Goal: Use online tool/utility: Utilize a website feature to perform a specific function

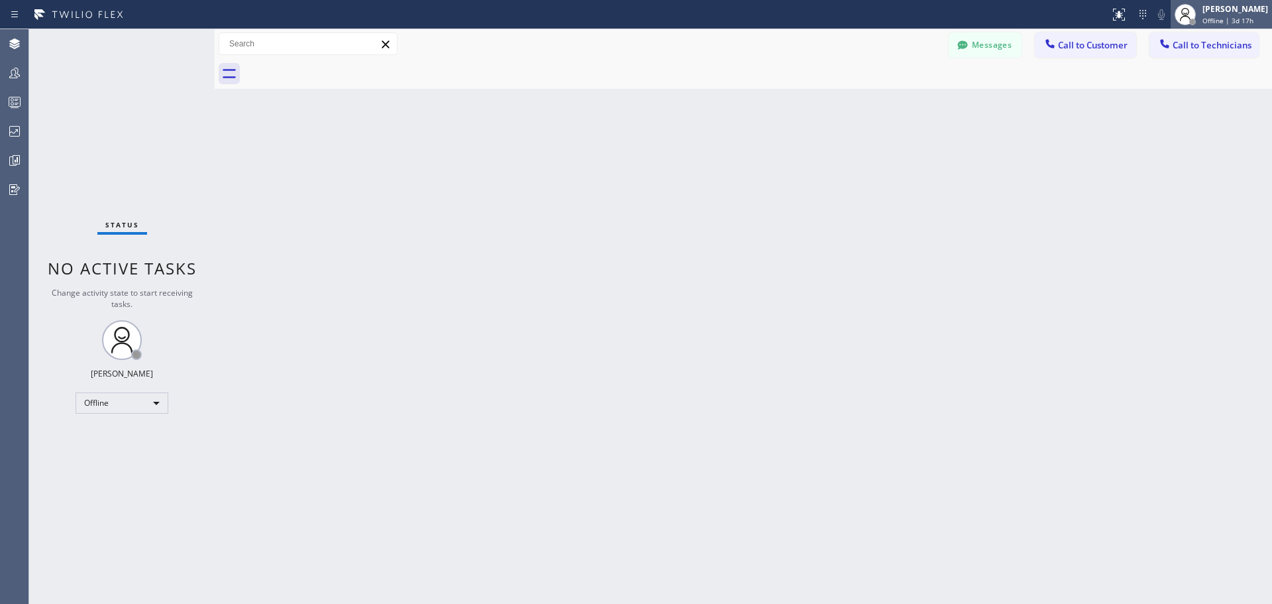
click at [1220, 16] on span "Offline | 3d 17h" at bounding box center [1228, 20] width 51 height 9
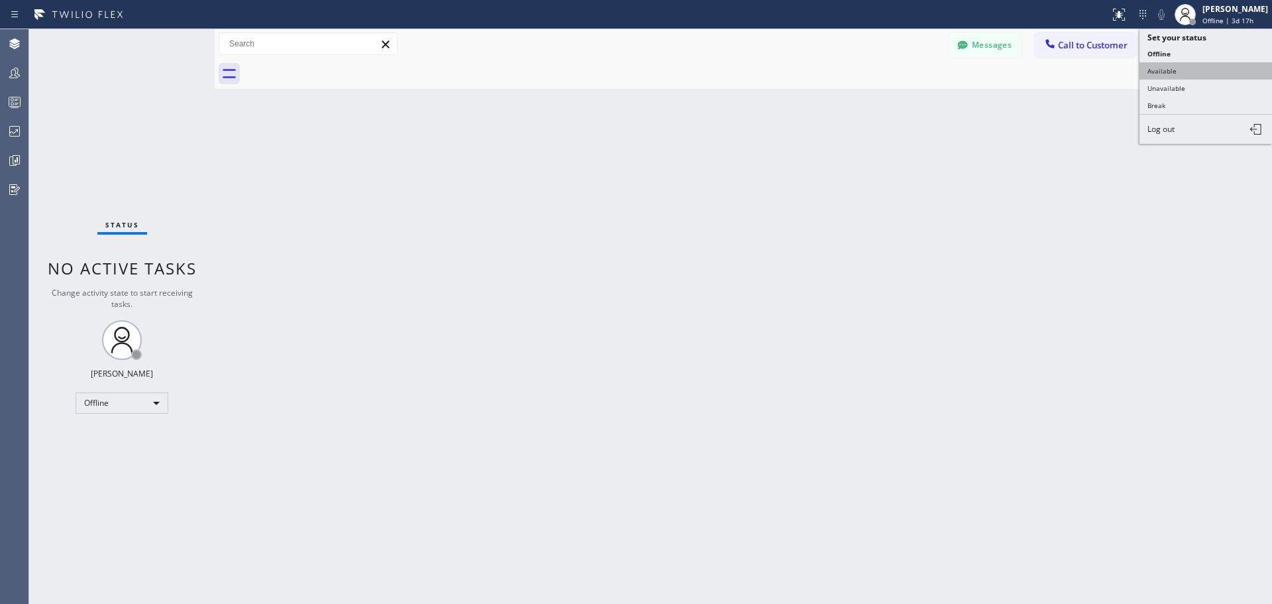
click at [1205, 70] on button "Available" at bounding box center [1206, 70] width 133 height 17
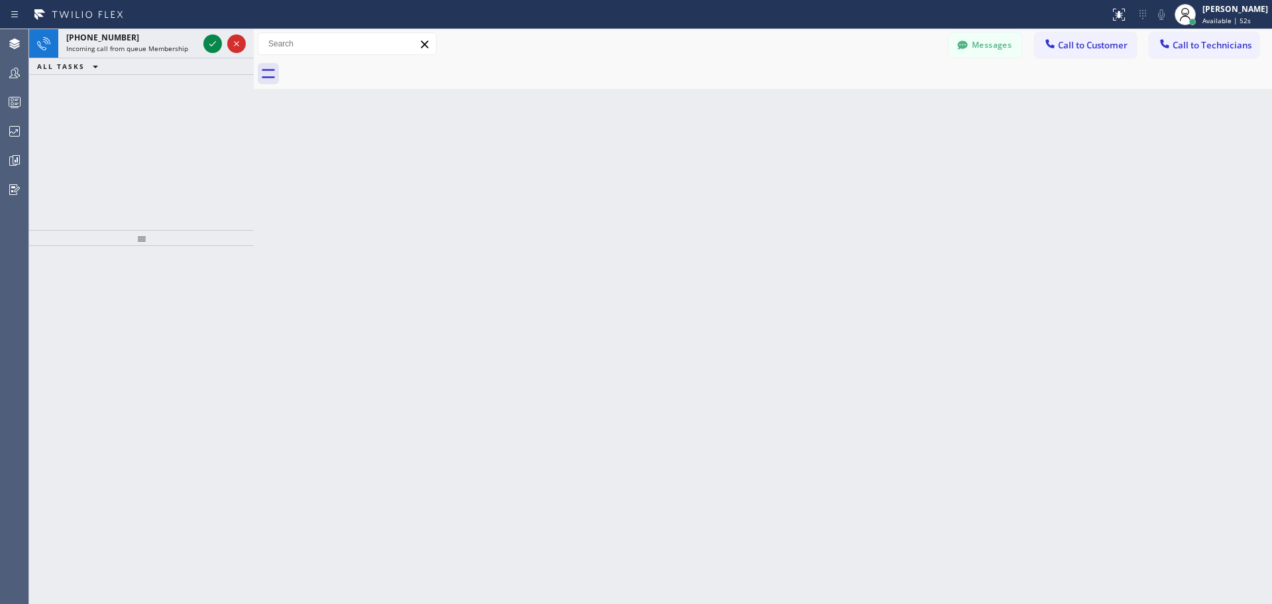
drag, startPoint x: 215, startPoint y: 46, endPoint x: 254, endPoint y: 46, distance: 39.1
click at [254, 46] on div at bounding box center [254, 316] width 0 height 574
click at [209, 38] on icon at bounding box center [213, 44] width 16 height 16
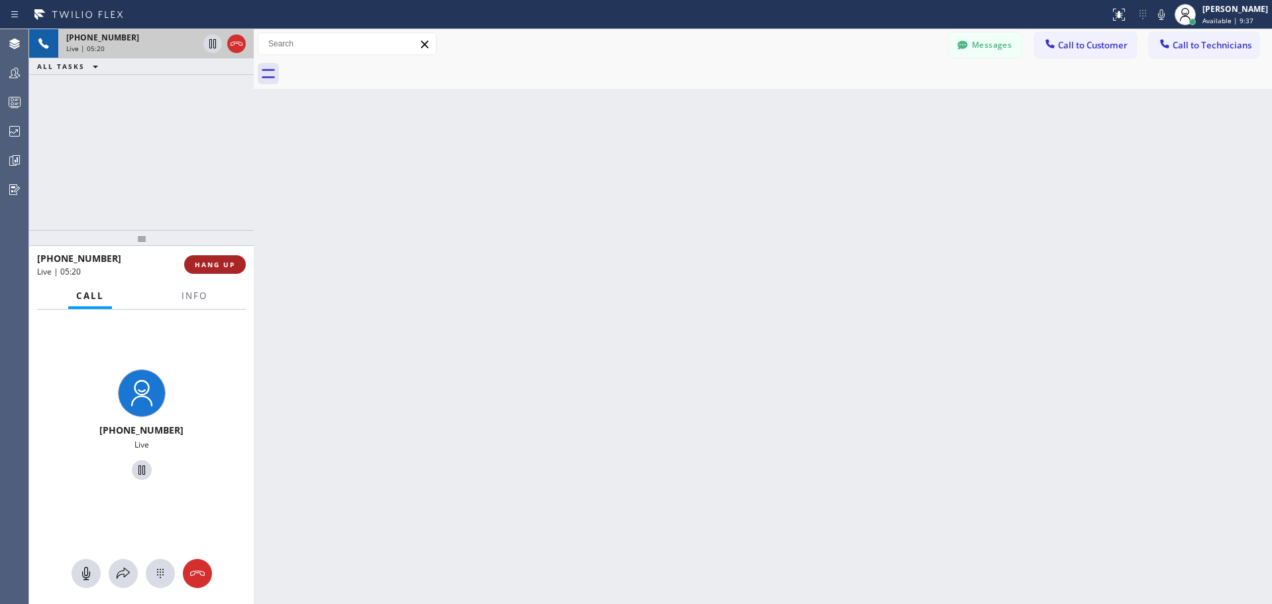
click at [207, 268] on span "HANG UP" at bounding box center [215, 264] width 40 height 9
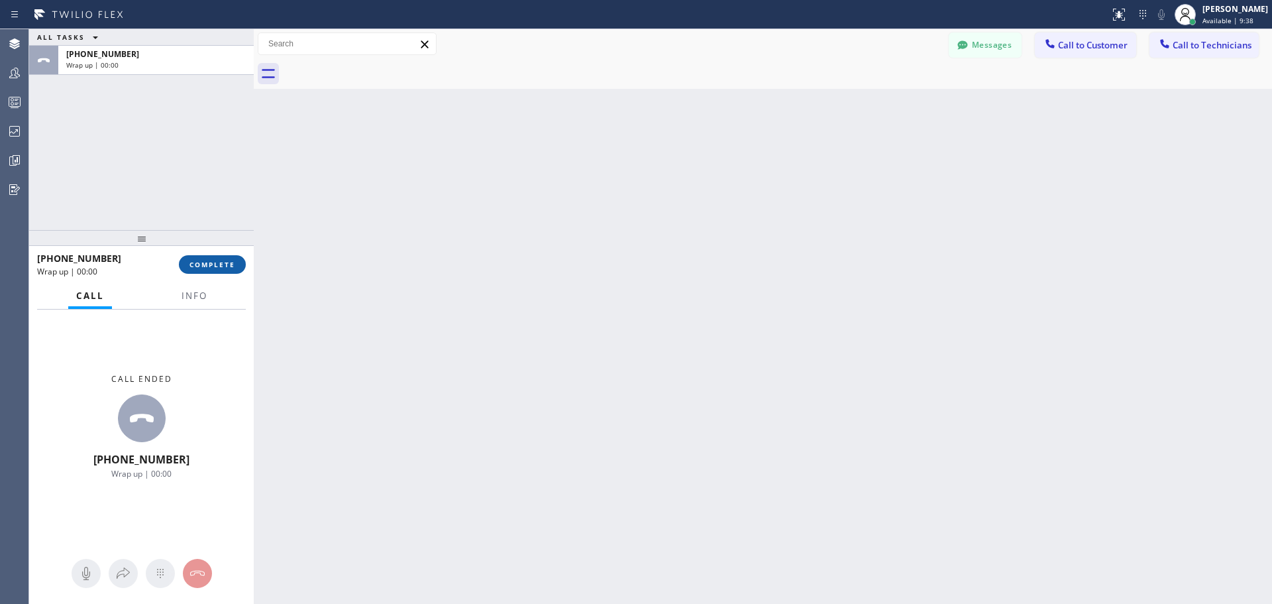
click at [213, 262] on span "COMPLETE" at bounding box center [213, 264] width 46 height 9
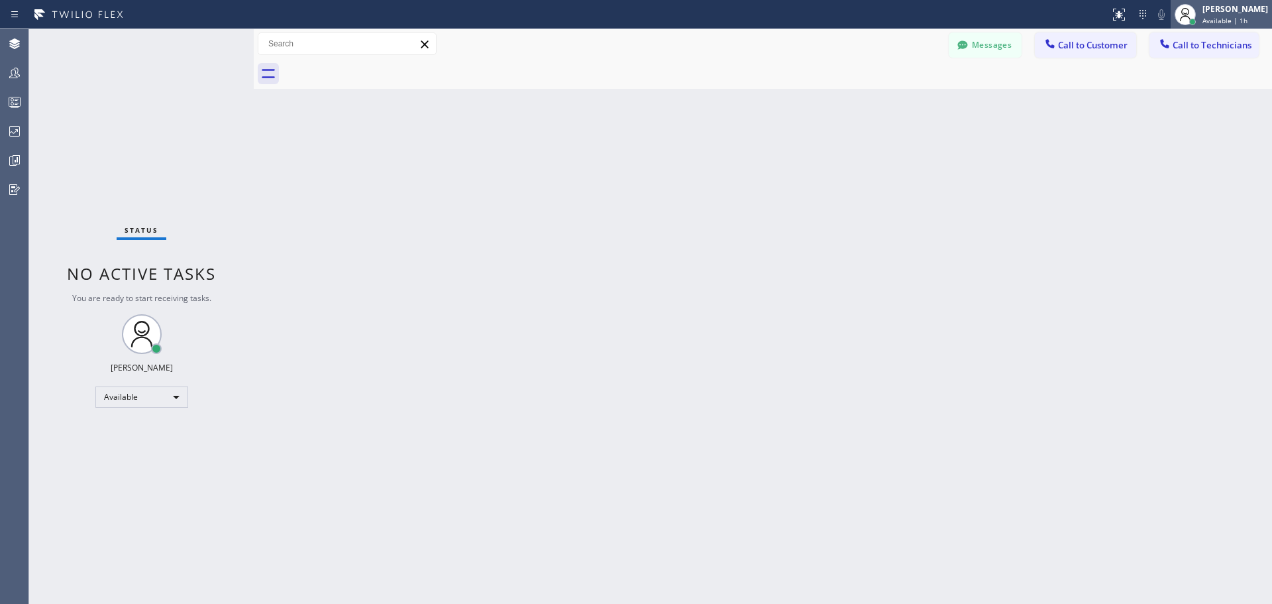
click at [1229, 17] on div "Jennifer Huhtala Available | 1h" at bounding box center [1236, 14] width 72 height 23
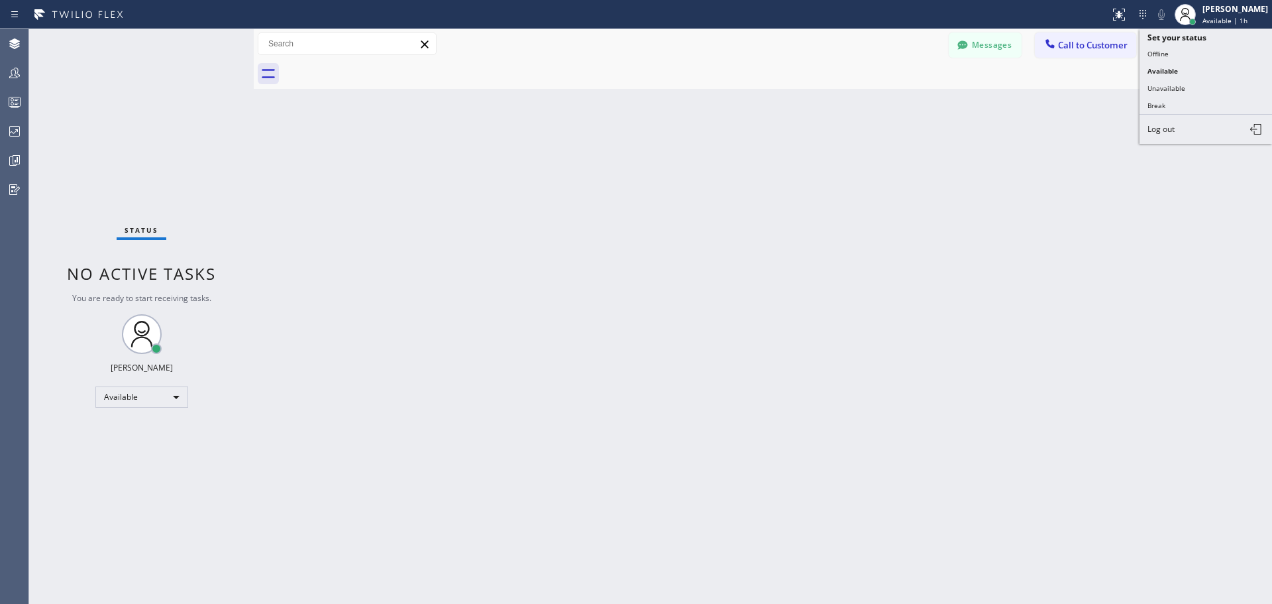
click at [1198, 93] on button "Unavailable" at bounding box center [1206, 88] width 133 height 17
